Goal: Transaction & Acquisition: Book appointment/travel/reservation

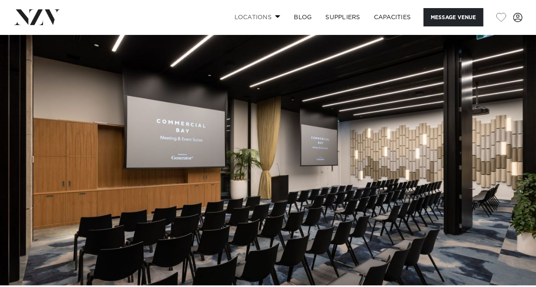
click at [277, 15] on span at bounding box center [278, 16] width 6 height 3
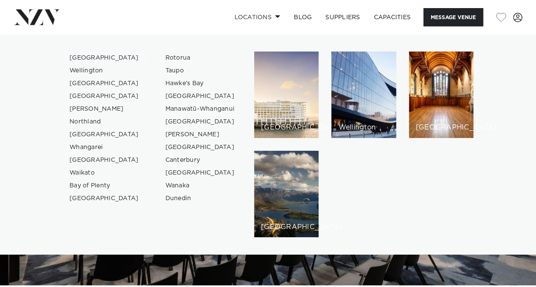
click at [84, 58] on link "[GEOGRAPHIC_DATA]" at bounding box center [104, 58] width 83 height 13
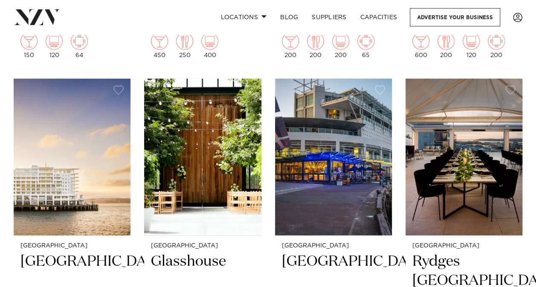
scroll to position [754, 0]
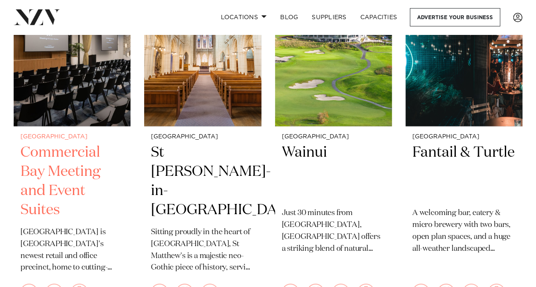
click at [77, 190] on h2 "Commercial Bay Meeting and Event Suites" at bounding box center [71, 181] width 103 height 77
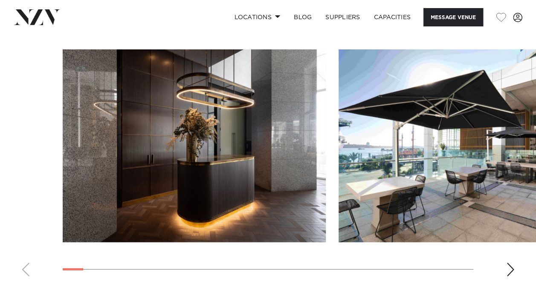
scroll to position [1507, 0]
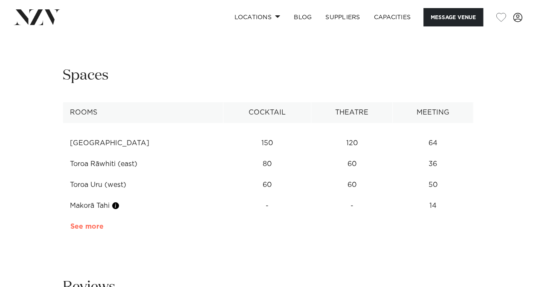
click at [91, 223] on link "See more" at bounding box center [103, 226] width 66 height 7
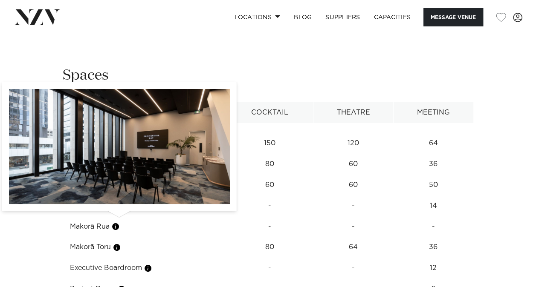
click at [118, 243] on button "button" at bounding box center [117, 247] width 9 height 9
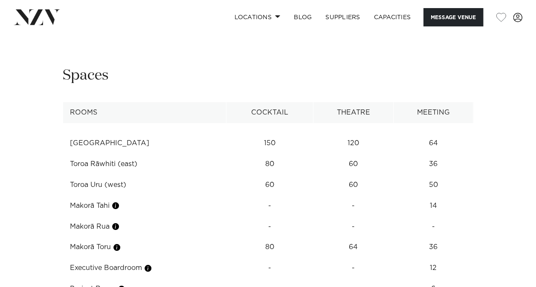
click at [118, 217] on body "Locations Auckland Wellington Christchurch Queenstown Hamilton Northland Bay of…" at bounding box center [268, 107] width 536 height 3229
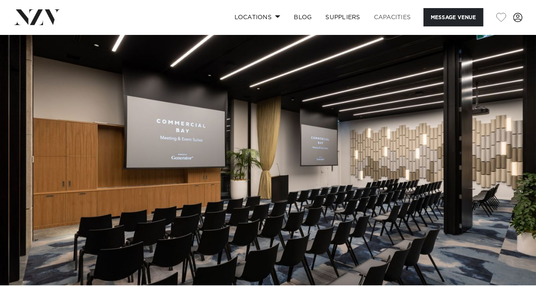
click at [403, 16] on link "Capacities" at bounding box center [392, 17] width 51 height 18
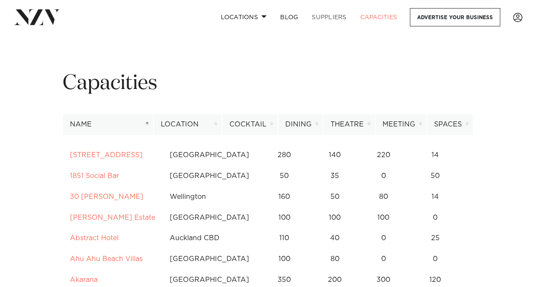
click at [326, 16] on link "SUPPLIERS" at bounding box center [329, 17] width 48 height 18
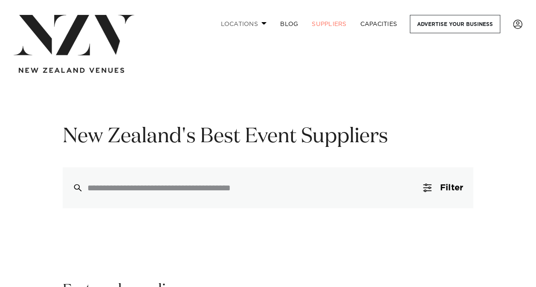
click at [239, 24] on link "Locations" at bounding box center [244, 24] width 60 height 18
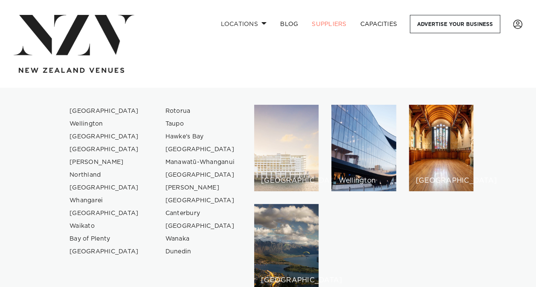
click at [304, 154] on div "[GEOGRAPHIC_DATA]" at bounding box center [286, 148] width 64 height 87
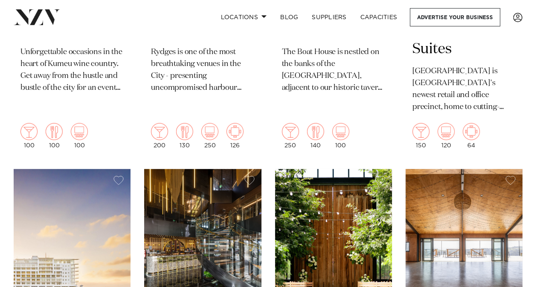
scroll to position [1005, 0]
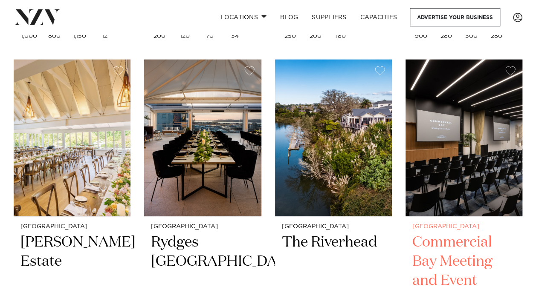
click at [477, 153] on img at bounding box center [463, 138] width 117 height 157
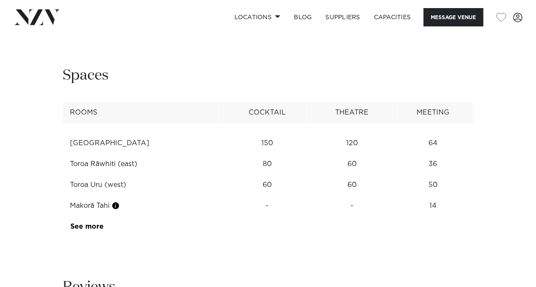
scroll to position [1256, 0]
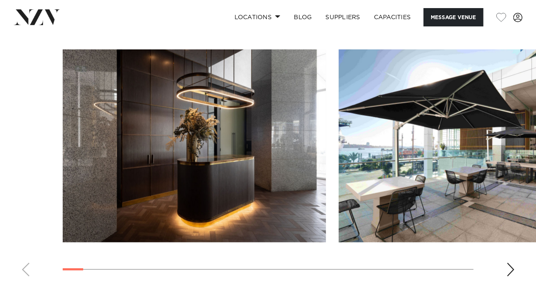
click at [434, 239] on swiper-container at bounding box center [268, 166] width 536 height 234
click at [140, 239] on swiper-container at bounding box center [268, 166] width 536 height 234
click at [511, 263] on div "Next slide" at bounding box center [510, 270] width 9 height 14
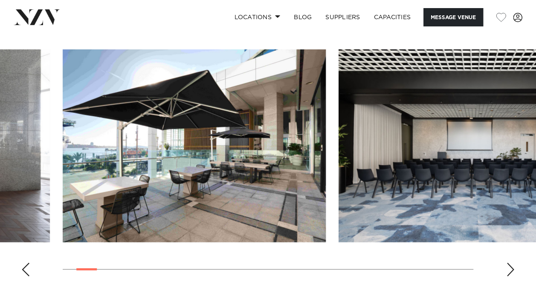
click at [511, 263] on div "Next slide" at bounding box center [510, 270] width 9 height 14
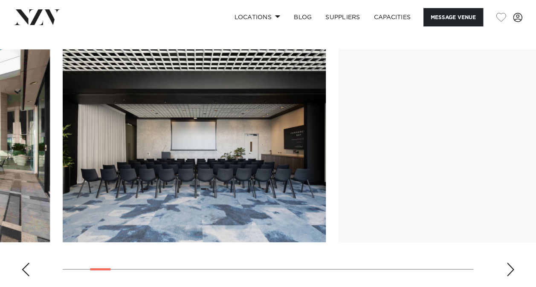
click at [511, 263] on div "Next slide" at bounding box center [510, 270] width 9 height 14
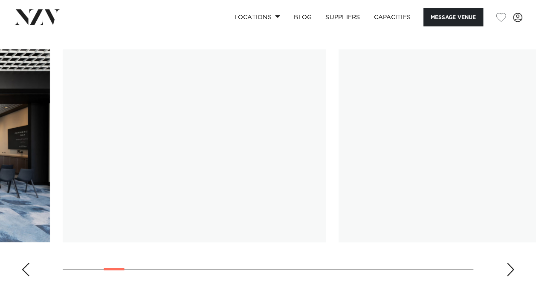
click at [511, 263] on div "Next slide" at bounding box center [510, 270] width 9 height 14
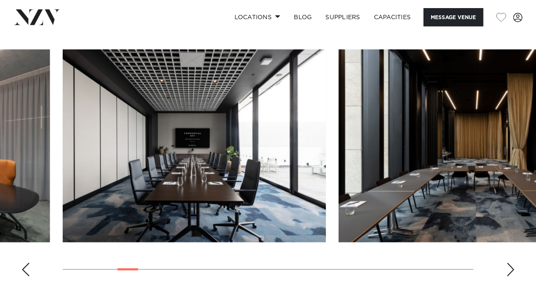
click at [221, 145] on img "5 / 30" at bounding box center [194, 145] width 263 height 193
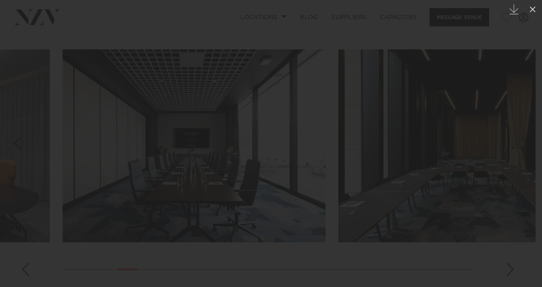
click at [221, 145] on div at bounding box center [271, 143] width 542 height 287
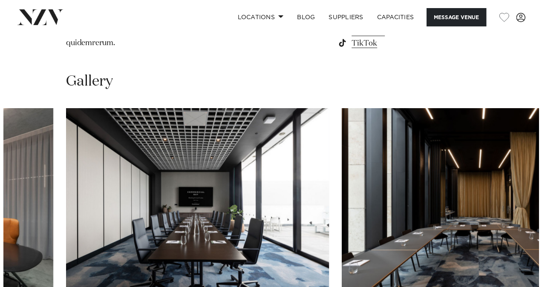
scroll to position [1200, 0]
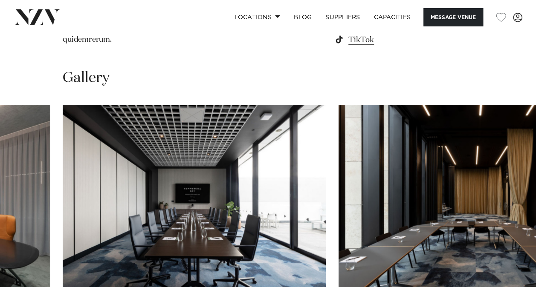
click at [500, 282] on swiper-container at bounding box center [268, 222] width 536 height 234
click at [230, 163] on img "5 / 30" at bounding box center [194, 201] width 263 height 193
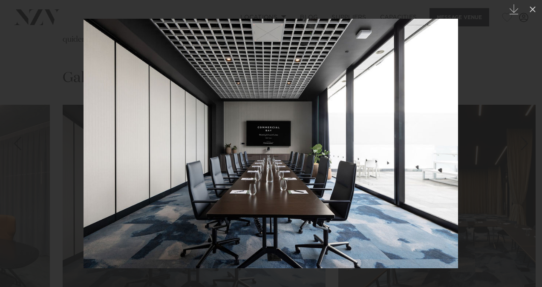
click at [276, 179] on img at bounding box center [271, 144] width 375 height 250
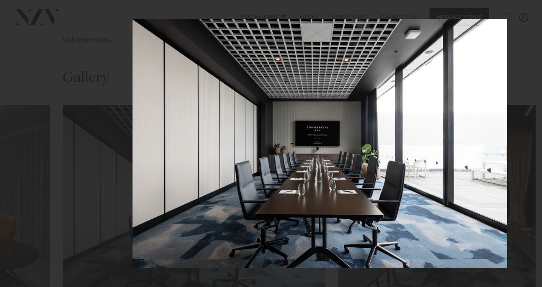
drag, startPoint x: 276, startPoint y: 179, endPoint x: 315, endPoint y: 300, distance: 127.2
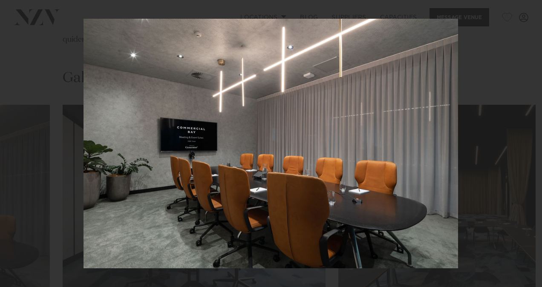
click at [484, 138] on div at bounding box center [271, 143] width 542 height 287
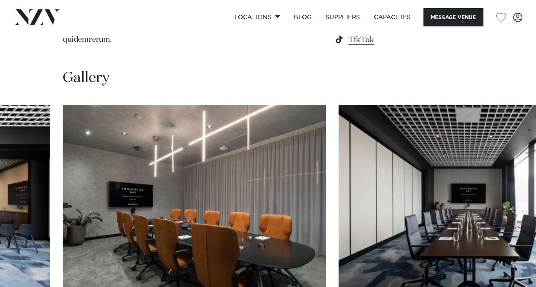
click at [462, 180] on img "5 / 30" at bounding box center [469, 201] width 263 height 193
